Goal: Task Accomplishment & Management: Use online tool/utility

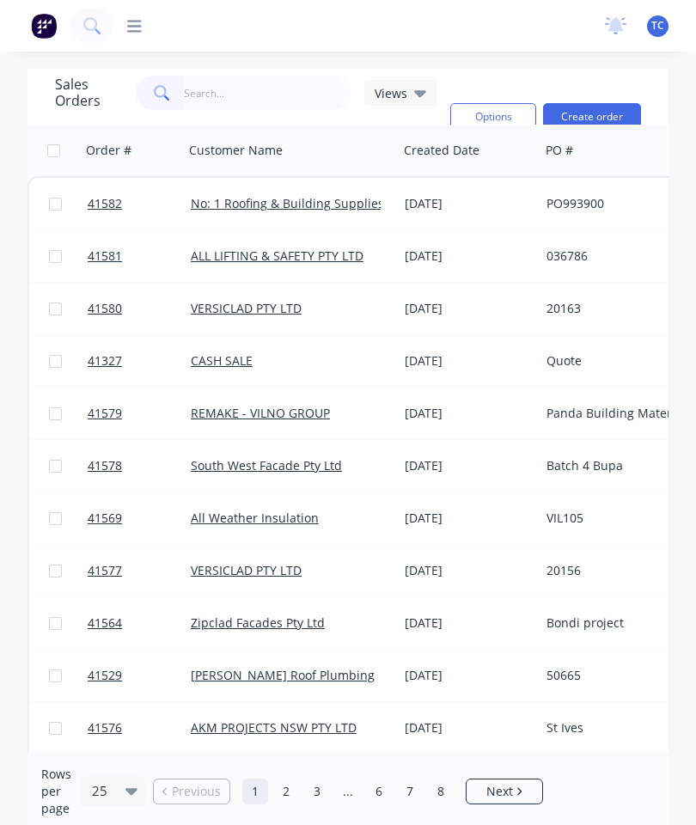
click at [135, 20] on icon at bounding box center [134, 26] width 15 height 16
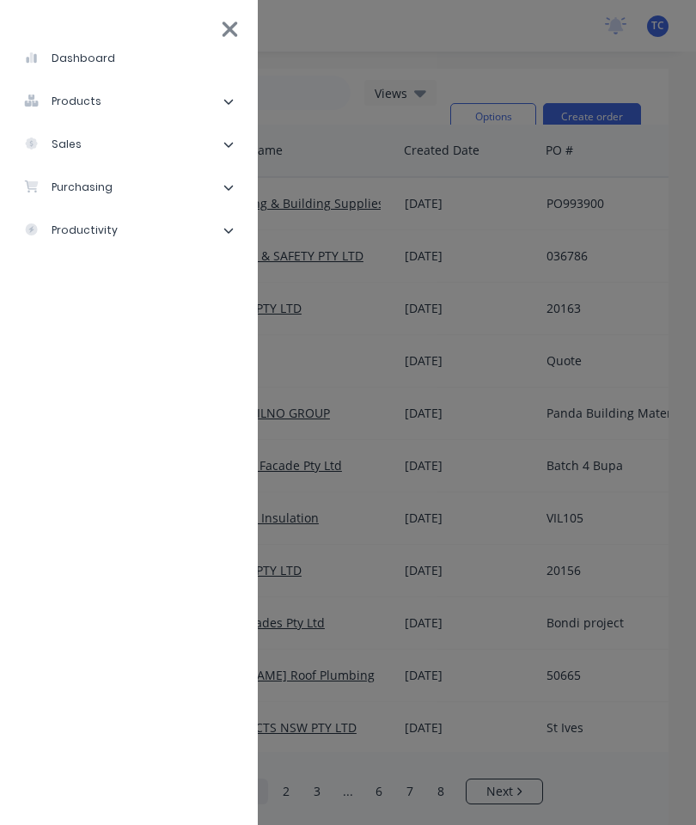
click at [139, 149] on li "sales" at bounding box center [129, 144] width 230 height 43
click at [100, 191] on div "Sales Orders" at bounding box center [87, 187] width 98 height 15
click at [119, 191] on div "Sales Orders" at bounding box center [87, 187] width 98 height 15
click at [81, 189] on div "Sales Orders" at bounding box center [87, 187] width 98 height 15
click at [234, 21] on icon at bounding box center [230, 29] width 18 height 24
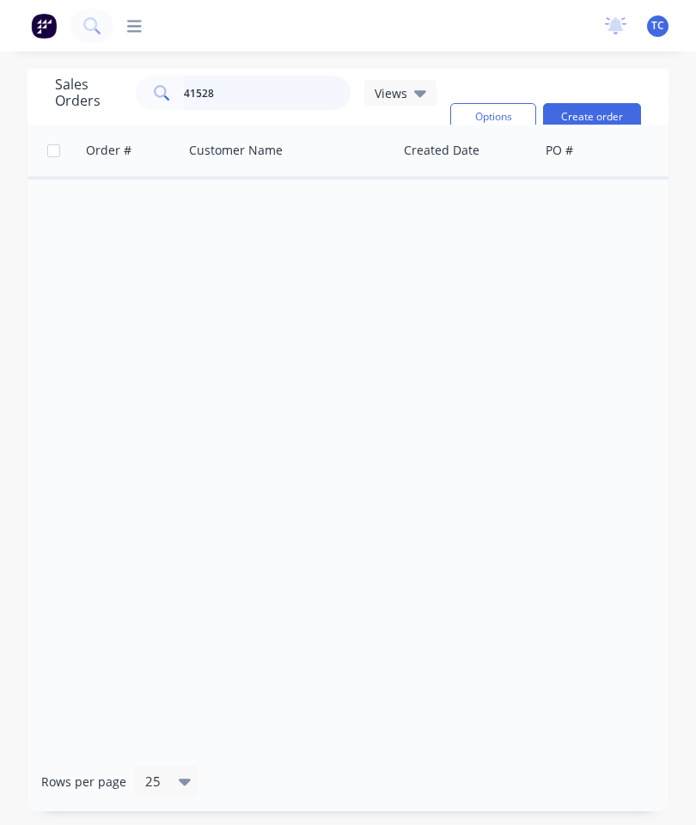
click at [278, 100] on input "41528" at bounding box center [268, 93] width 168 height 34
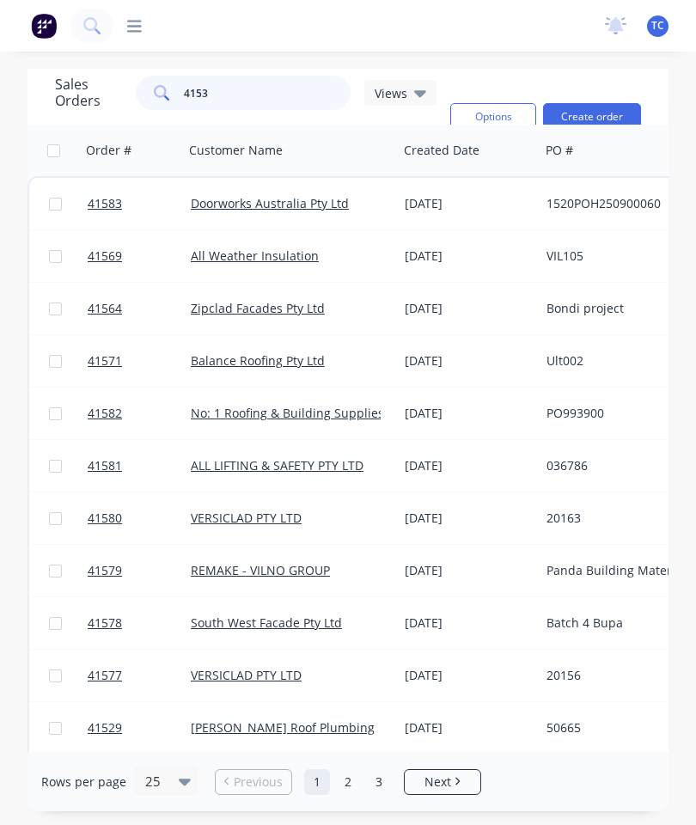
type input "41534"
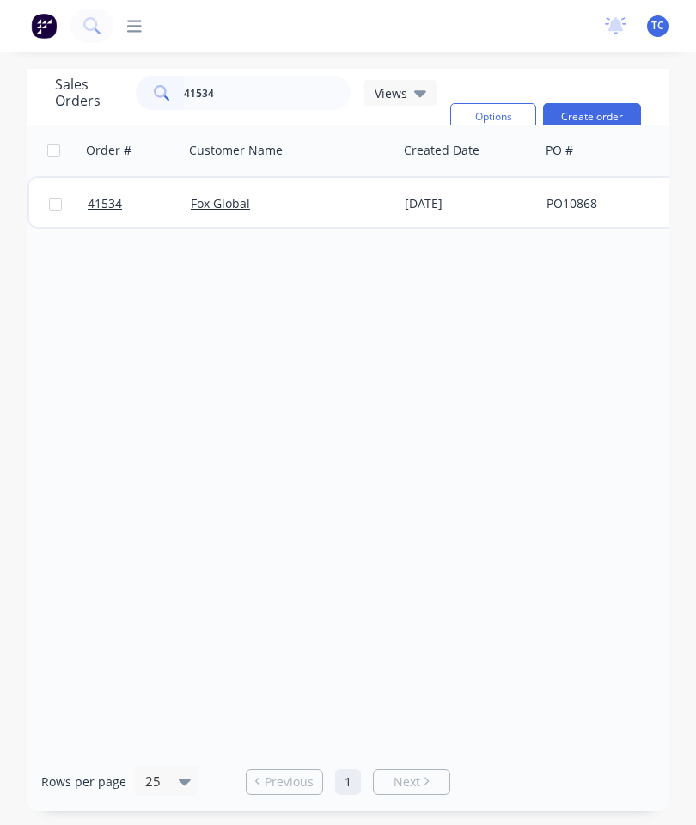
click at [108, 210] on span "41534" at bounding box center [105, 203] width 34 height 17
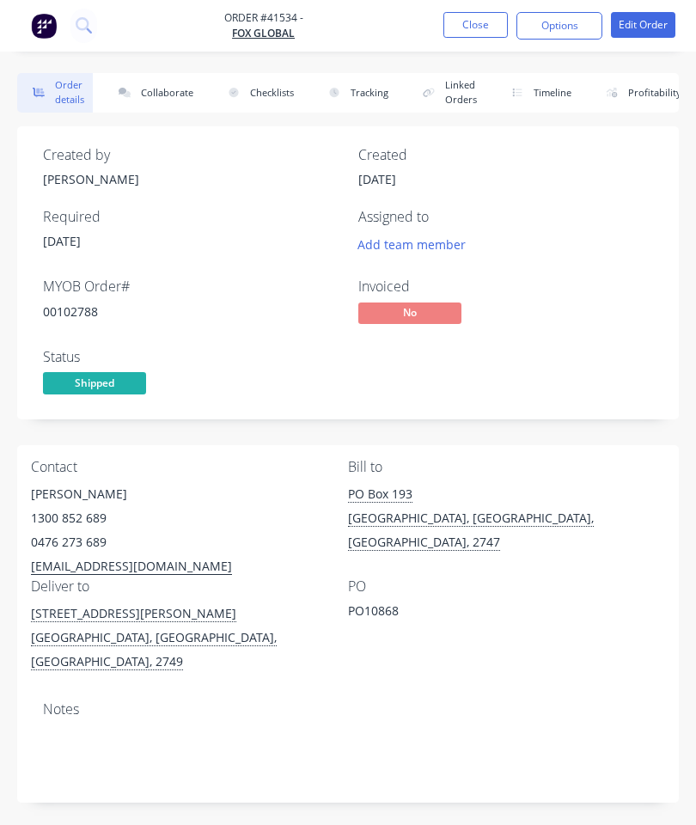
click at [173, 100] on button "Collaborate" at bounding box center [152, 93] width 99 height 40
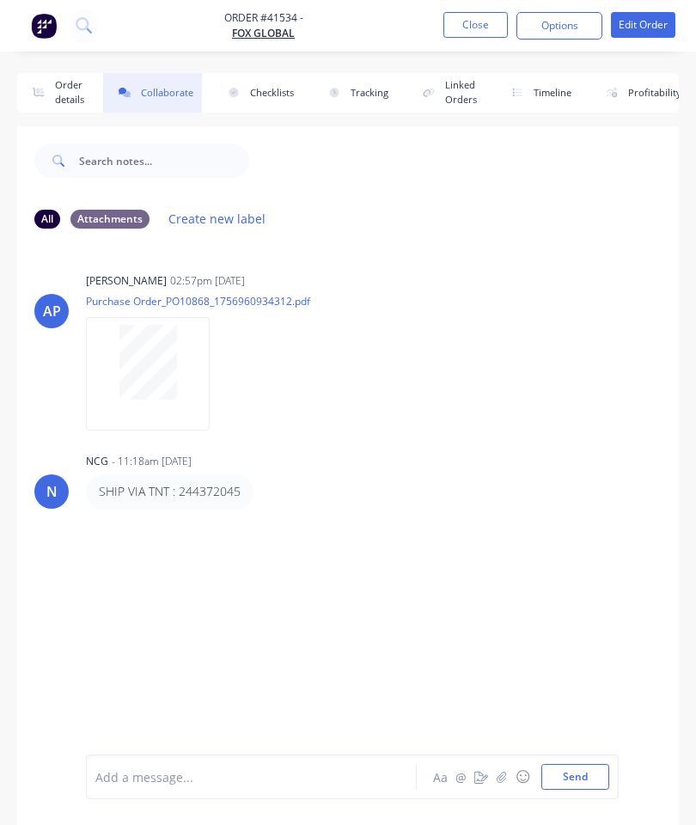
click at [497, 779] on button "button" at bounding box center [501, 776] width 21 height 21
click at [582, 770] on button "Send" at bounding box center [575, 777] width 68 height 26
click at [465, 28] on button "Close" at bounding box center [475, 25] width 64 height 26
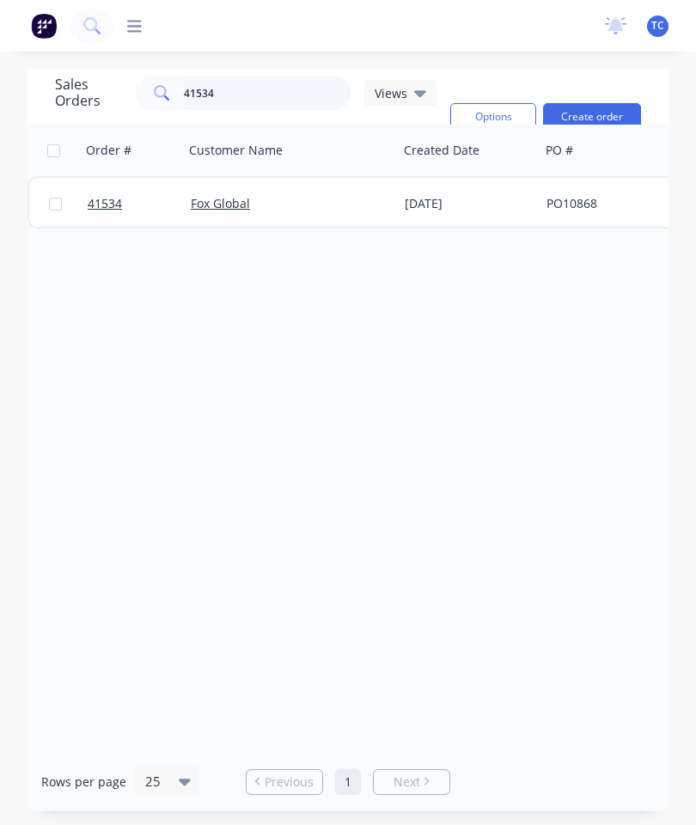
click at [287, 99] on input "41534" at bounding box center [268, 93] width 168 height 34
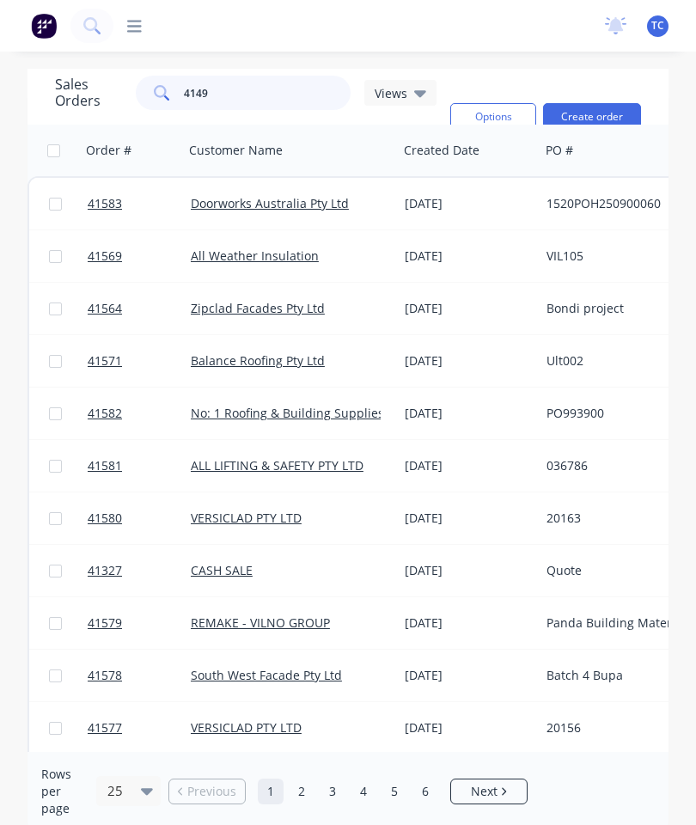
type input "41497"
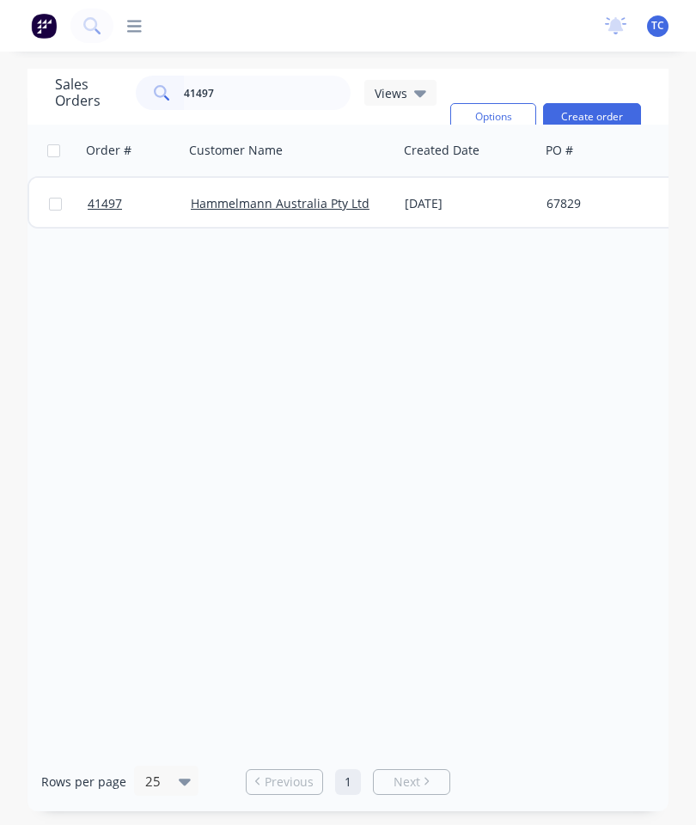
click at [108, 208] on span "41497" at bounding box center [105, 203] width 34 height 17
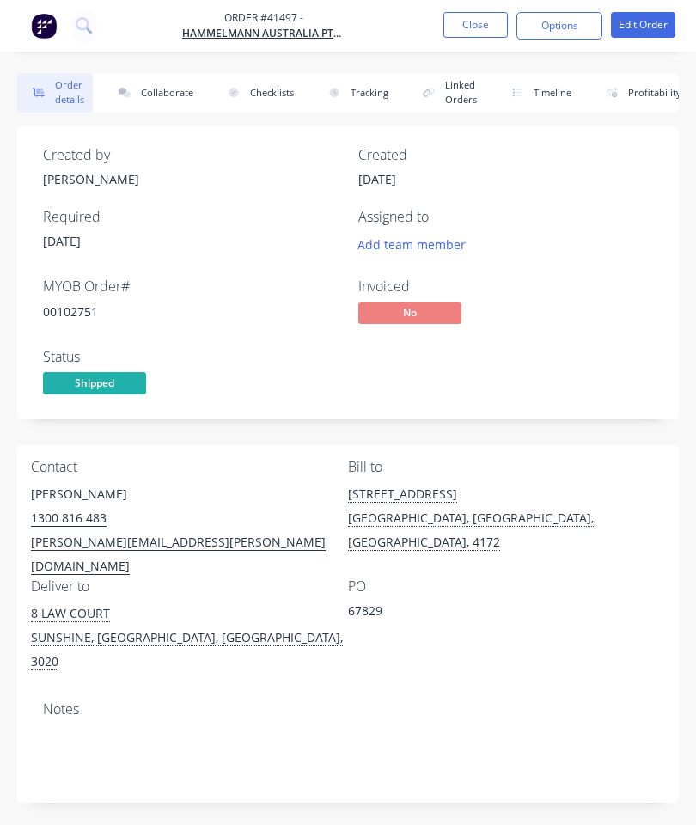
click at [156, 104] on button "Collaborate" at bounding box center [152, 93] width 99 height 40
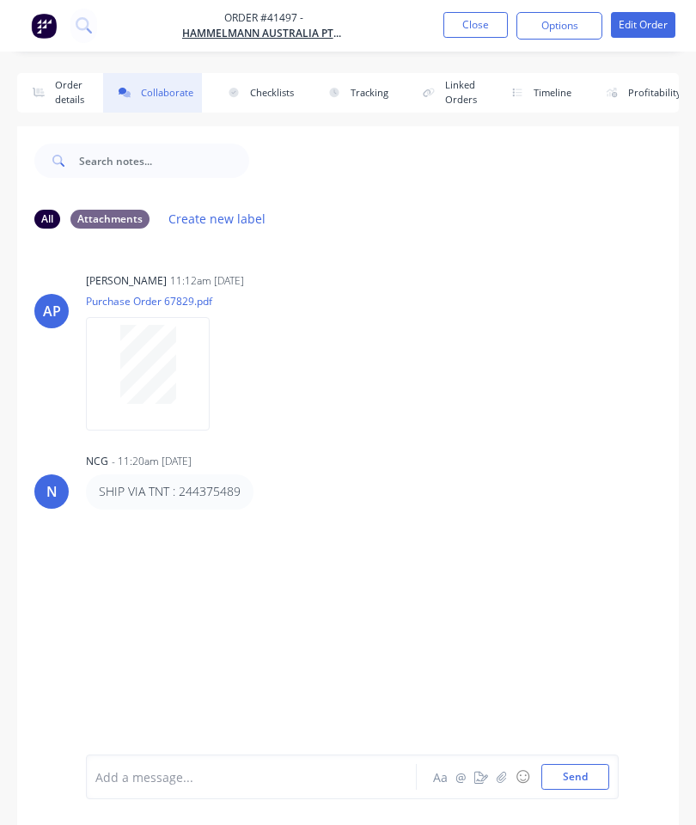
click at [502, 779] on icon "button" at bounding box center [501, 776] width 9 height 11
click at [582, 778] on button "Send" at bounding box center [575, 777] width 68 height 26
click at [477, 25] on button "Close" at bounding box center [475, 25] width 64 height 26
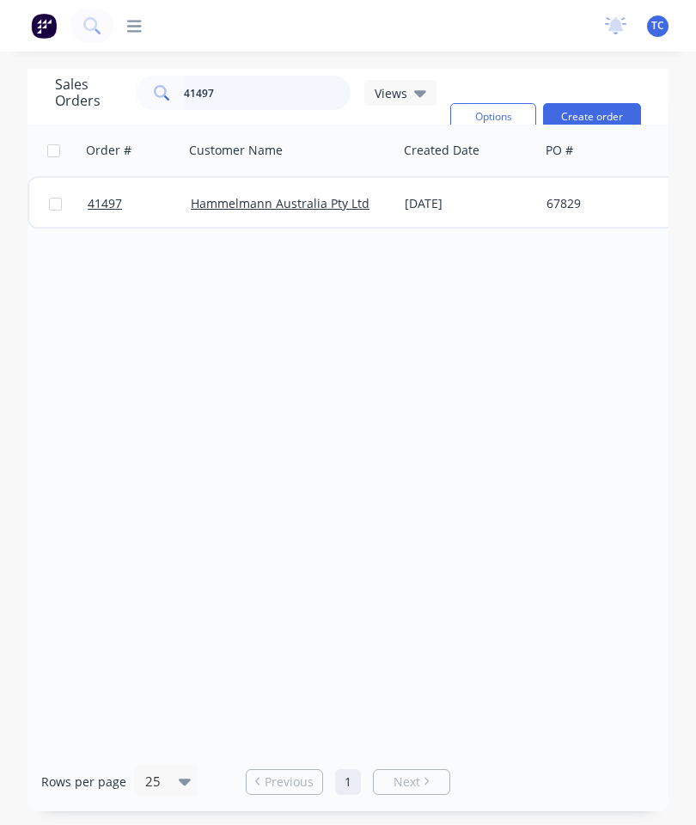
click at [247, 101] on input "41497" at bounding box center [268, 93] width 168 height 34
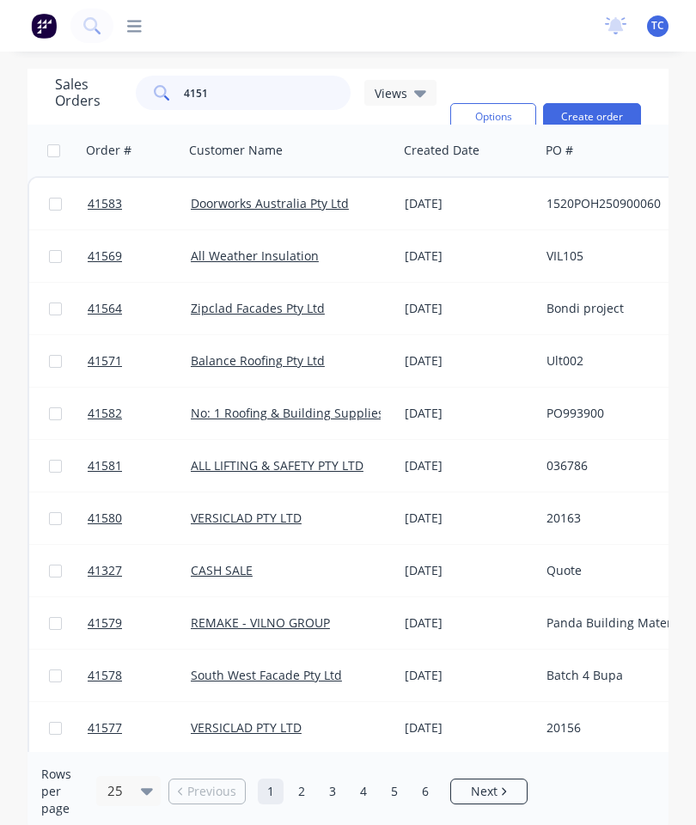
type input "41510"
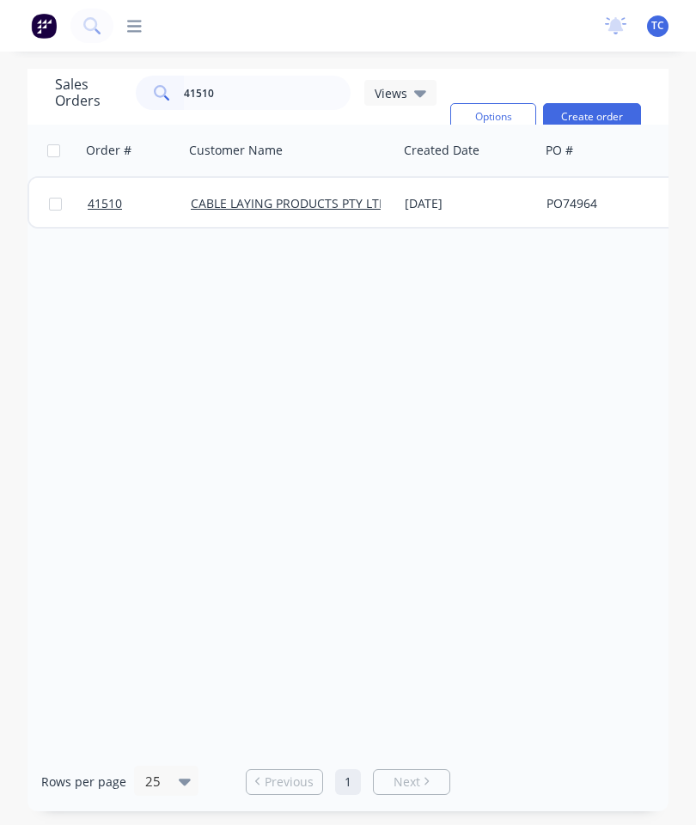
click at [94, 204] on span "41510" at bounding box center [105, 203] width 34 height 17
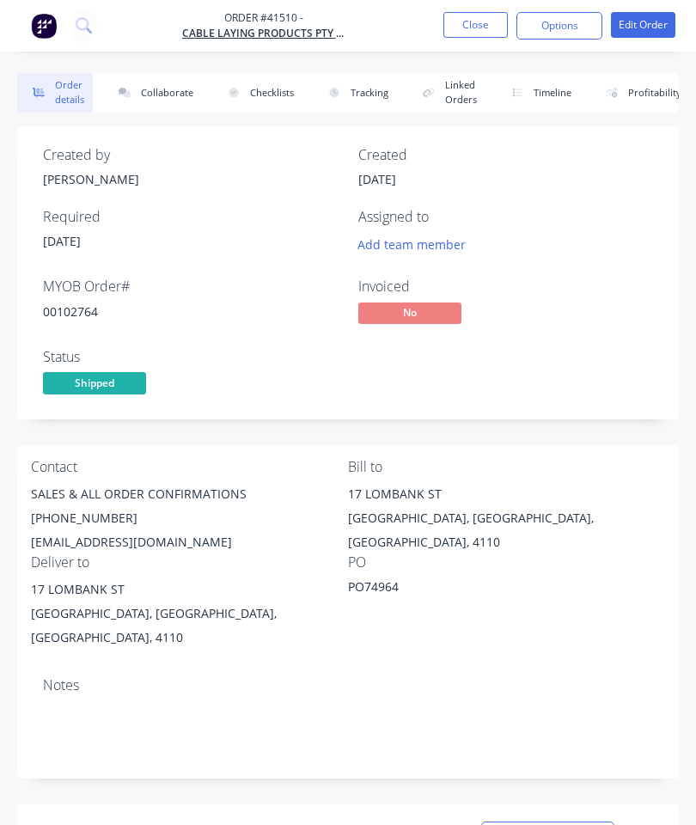
click at [164, 86] on button "Collaborate" at bounding box center [152, 93] width 99 height 40
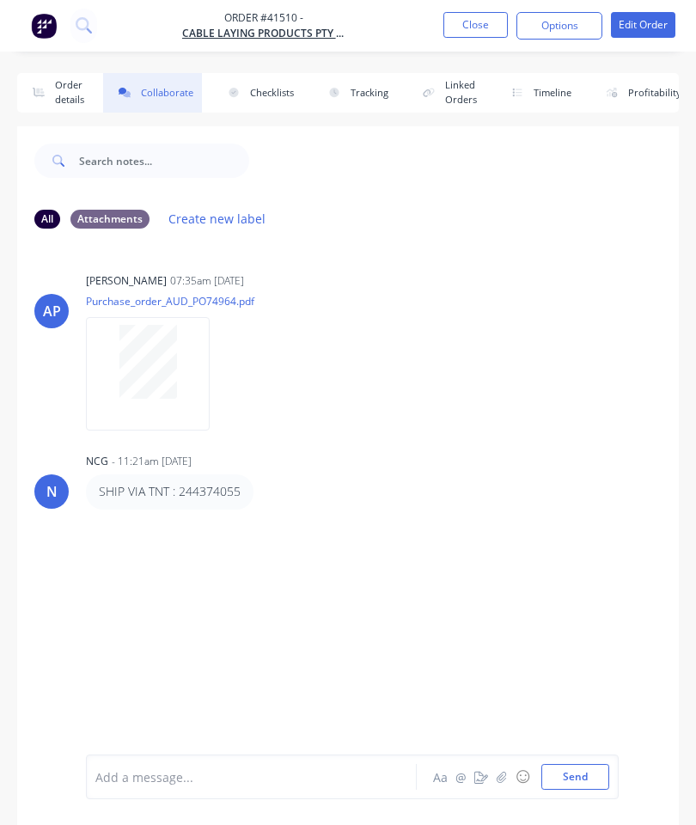
click at [503, 778] on icon "button" at bounding box center [502, 777] width 10 height 12
click at [580, 770] on button "Send" at bounding box center [575, 777] width 68 height 26
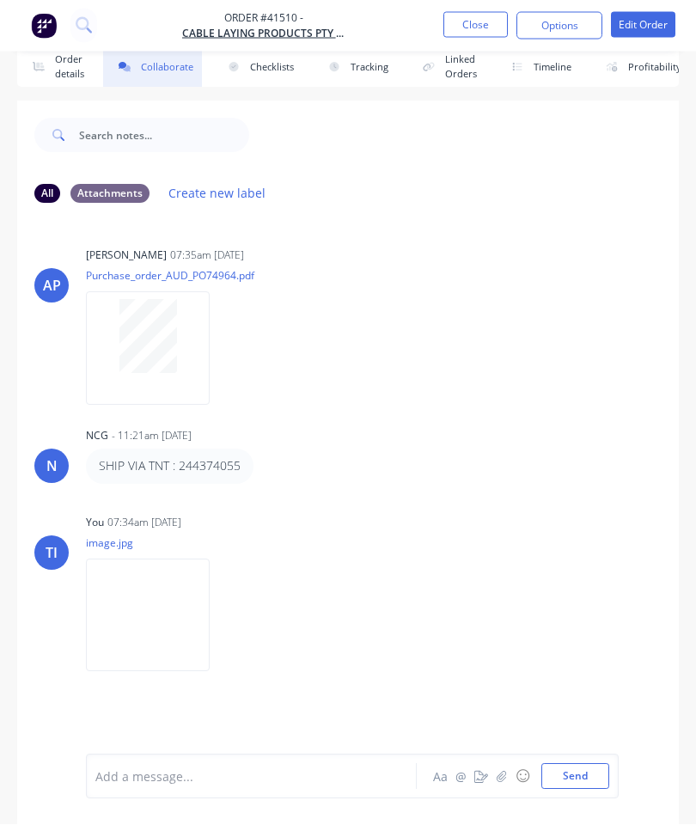
scroll to position [94, 0]
click at [468, 34] on button "Close" at bounding box center [475, 25] width 64 height 26
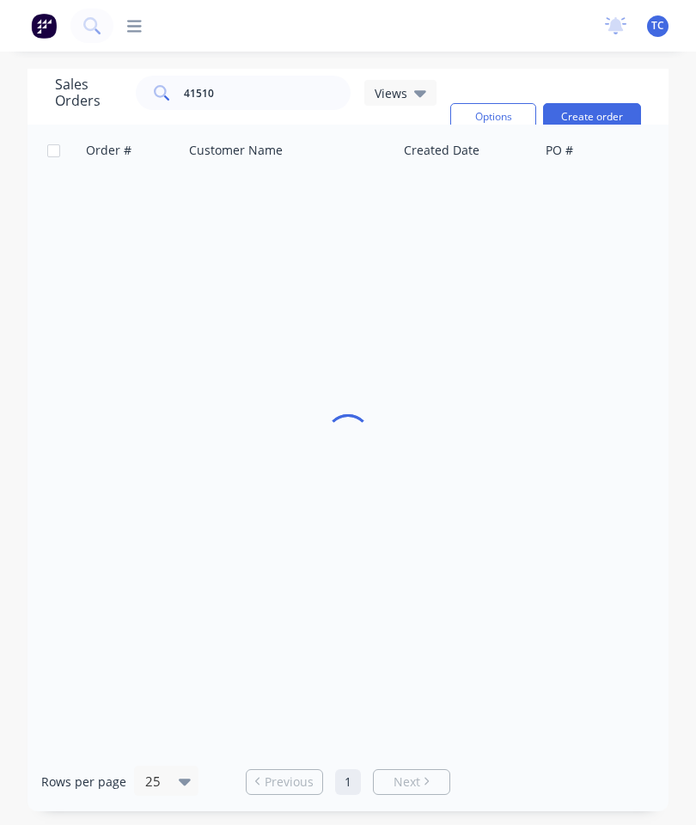
scroll to position [69, 0]
click at [283, 76] on input "41510" at bounding box center [268, 93] width 168 height 34
click at [277, 76] on input "41510" at bounding box center [268, 93] width 168 height 34
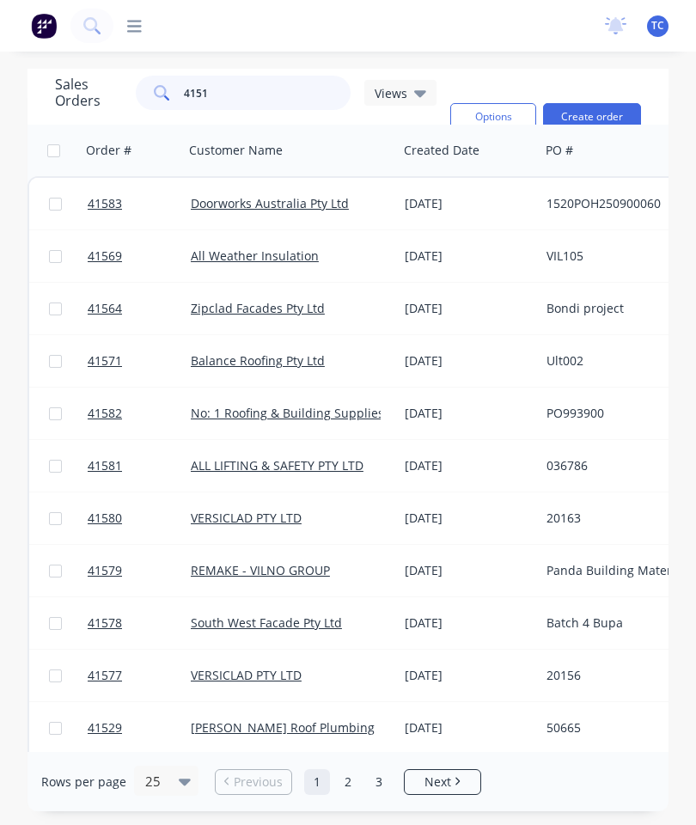
type input "41511"
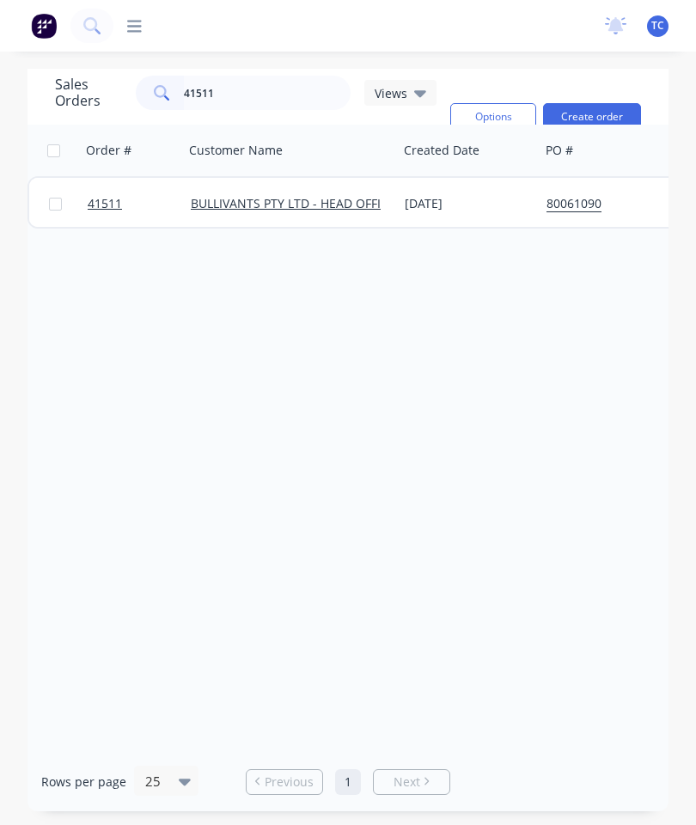
click at [107, 195] on span "41511" at bounding box center [105, 203] width 34 height 17
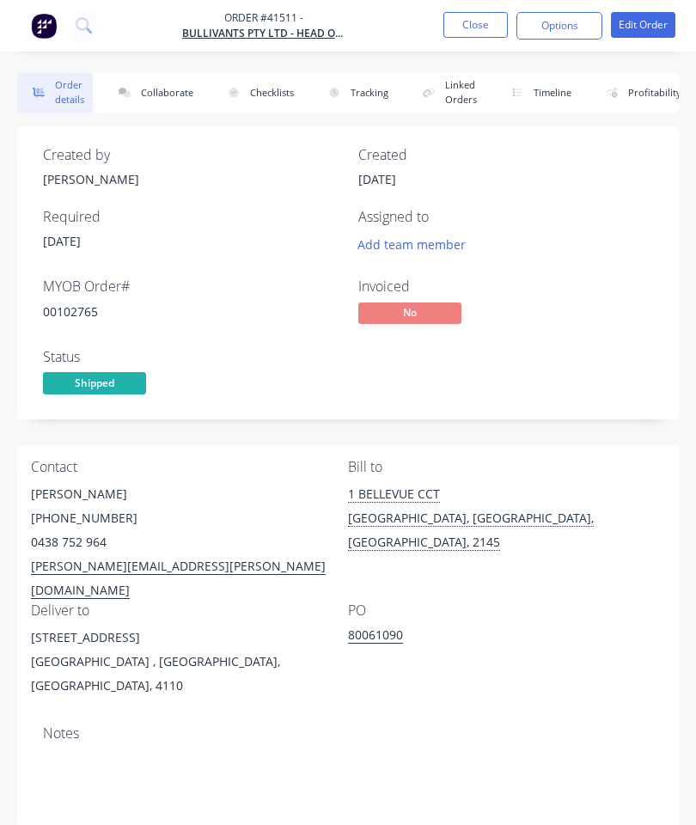
click at [163, 94] on button "Collaborate" at bounding box center [152, 93] width 99 height 40
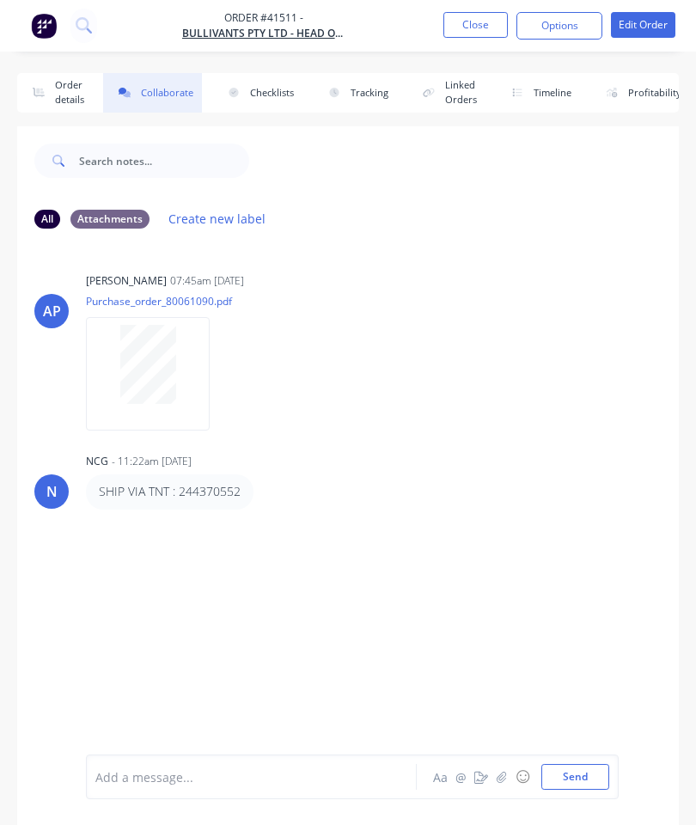
click at [505, 778] on icon "button" at bounding box center [501, 776] width 9 height 11
click at [584, 776] on button "Send" at bounding box center [575, 777] width 68 height 26
click at [474, 23] on button "Close" at bounding box center [475, 25] width 64 height 26
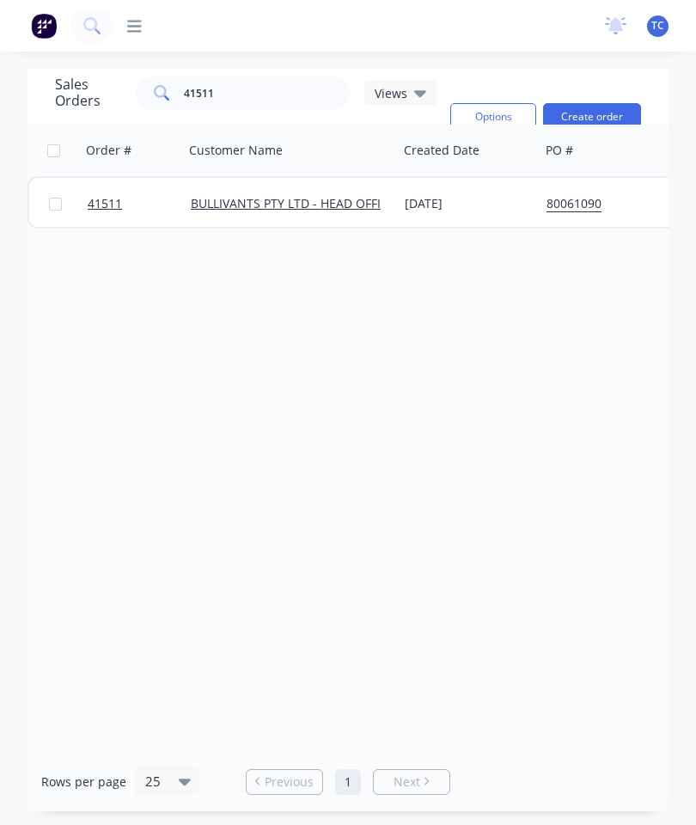
click at [103, 204] on span "41511" at bounding box center [105, 203] width 34 height 17
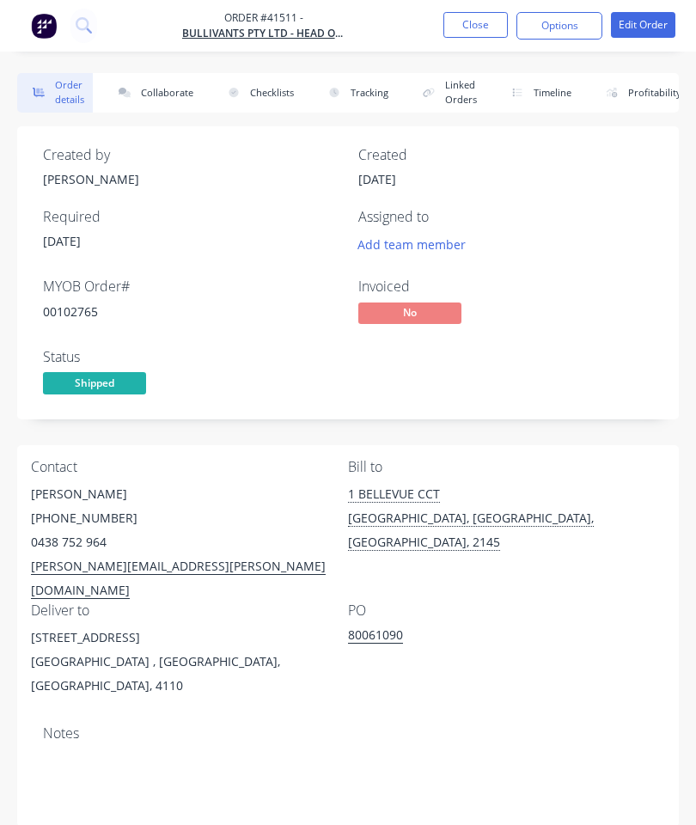
click at [164, 94] on button "Collaborate" at bounding box center [152, 93] width 99 height 40
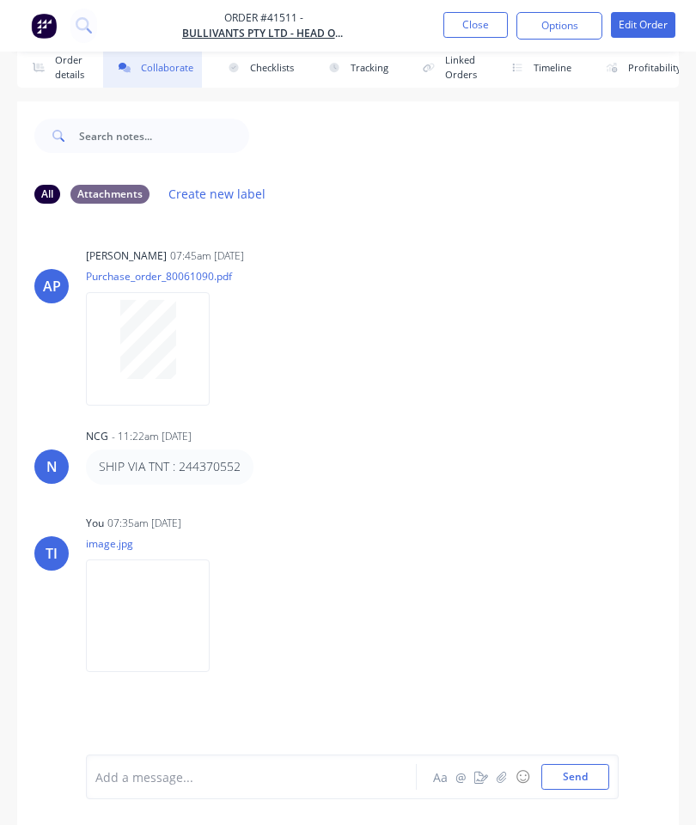
scroll to position [94, 0]
click at [497, 37] on button "Close" at bounding box center [475, 25] width 64 height 26
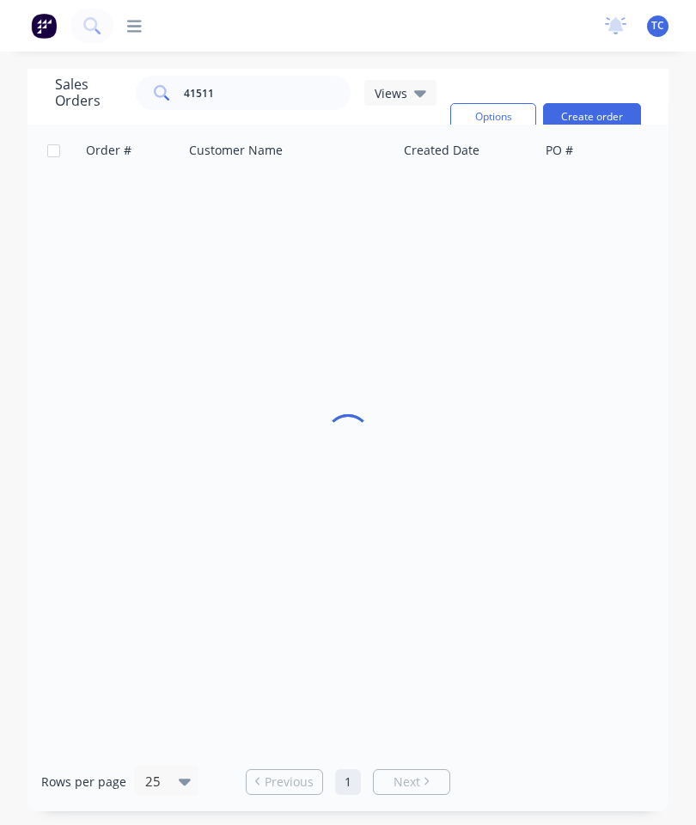
scroll to position [69, 0]
click at [255, 76] on input "41511" at bounding box center [268, 93] width 168 height 34
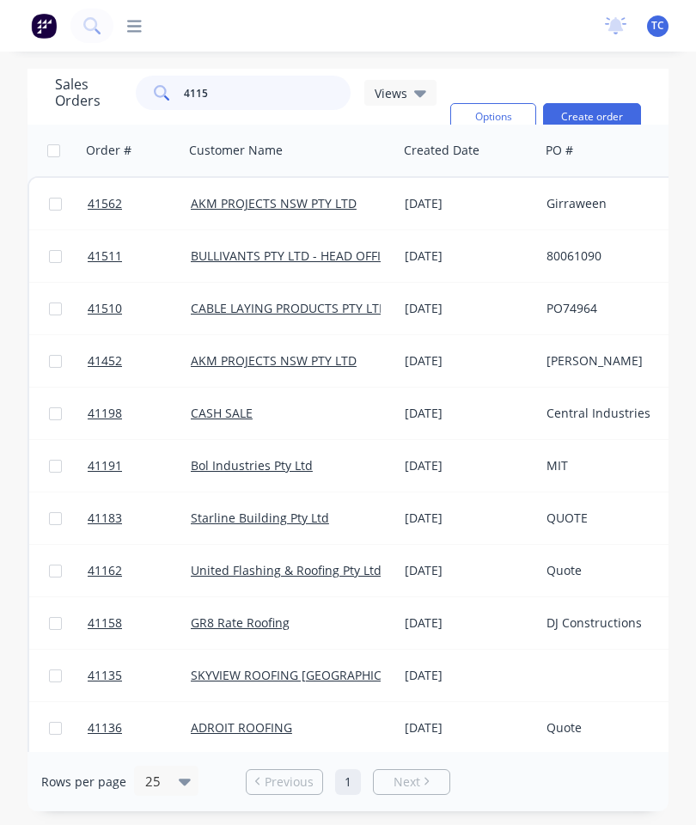
type input "41158"
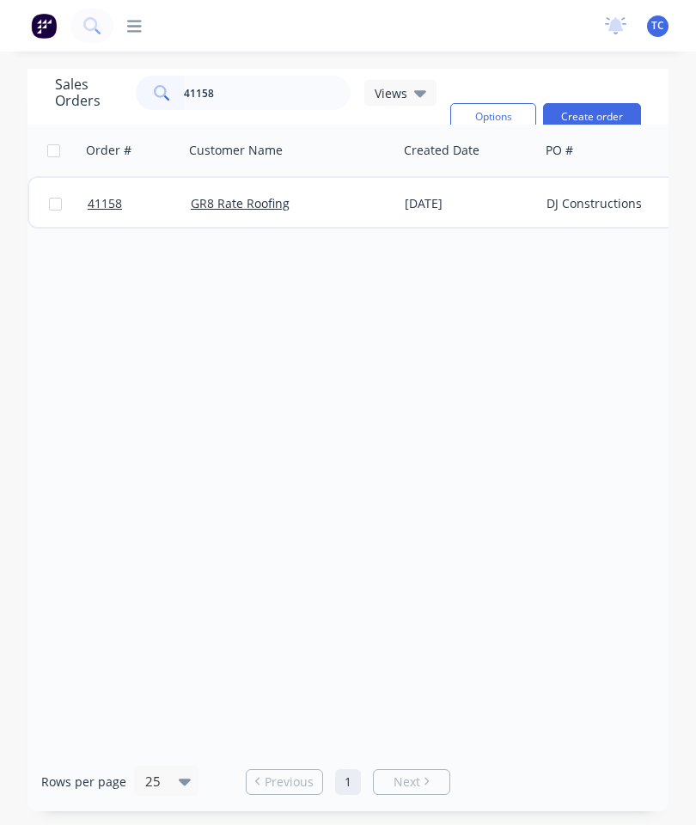
click at [100, 195] on span "41158" at bounding box center [105, 203] width 34 height 17
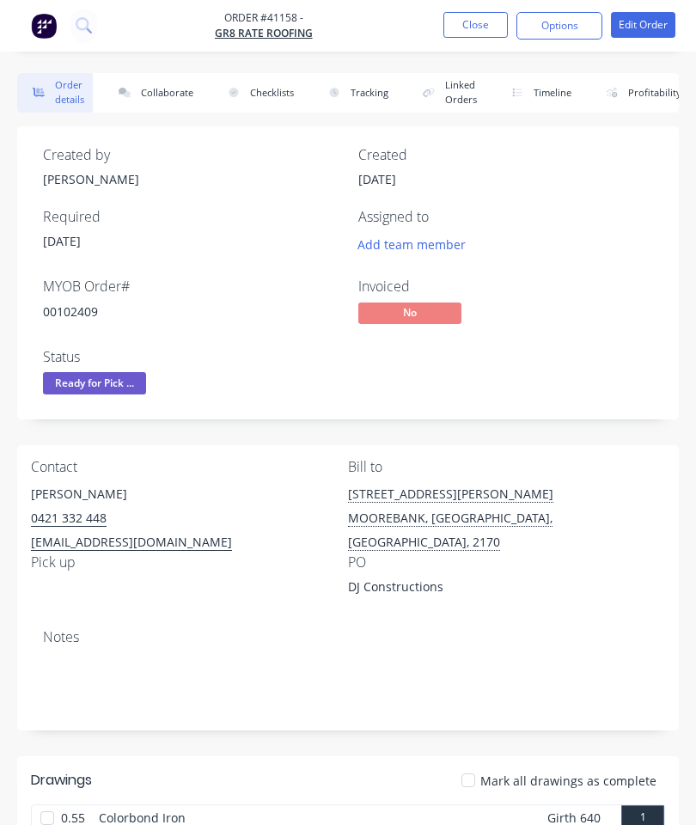
click at [151, 92] on button "Collaborate" at bounding box center [152, 93] width 99 height 40
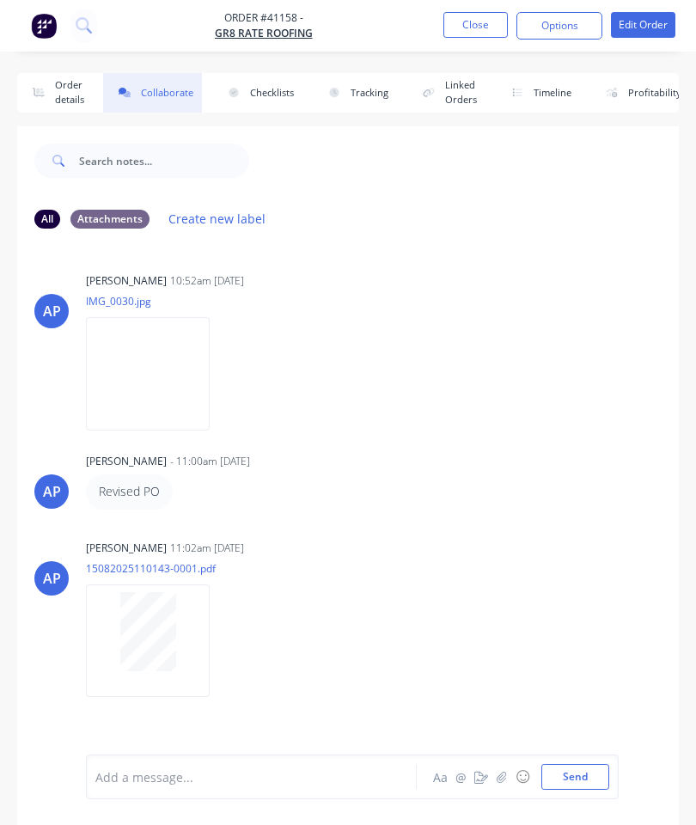
click at [504, 770] on button "button" at bounding box center [501, 776] width 21 height 21
click at [577, 771] on button "Send" at bounding box center [575, 777] width 68 height 26
click at [478, 23] on button "Close" at bounding box center [475, 25] width 64 height 26
